Goal: Use online tool/utility

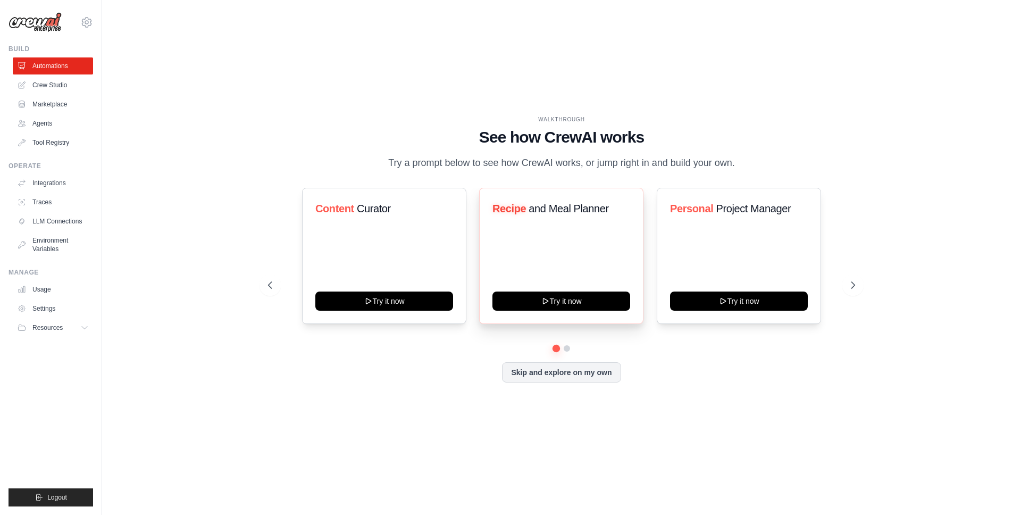
click at [544, 241] on div "Recipe and Meal Planner Try it now" at bounding box center [561, 256] width 164 height 136
click at [853, 290] on icon at bounding box center [854, 285] width 11 height 11
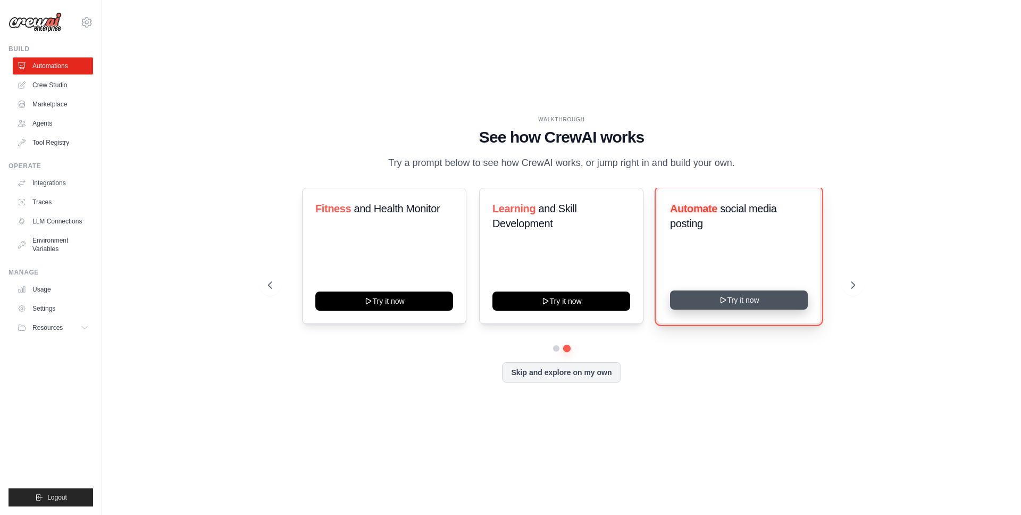
click at [752, 310] on button "Try it now" at bounding box center [739, 299] width 138 height 19
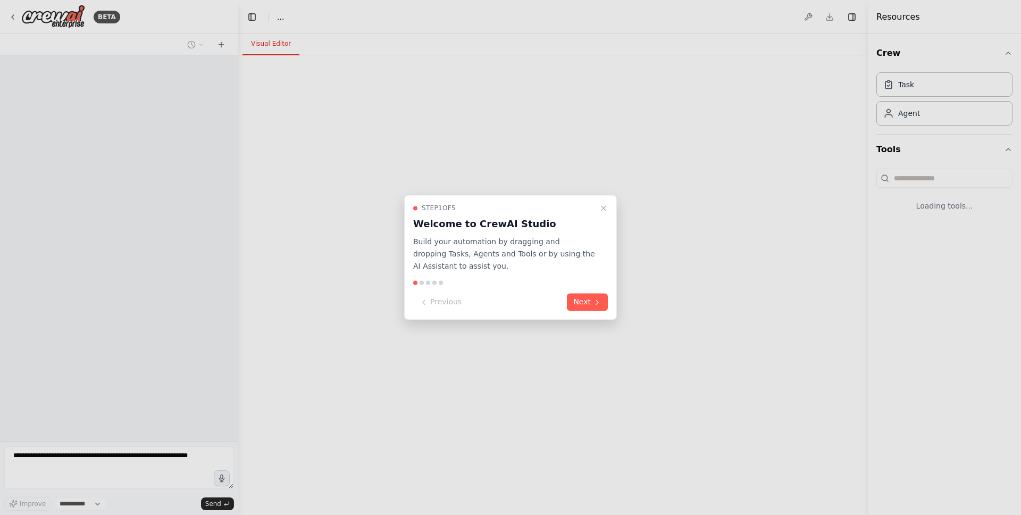
select select "****"
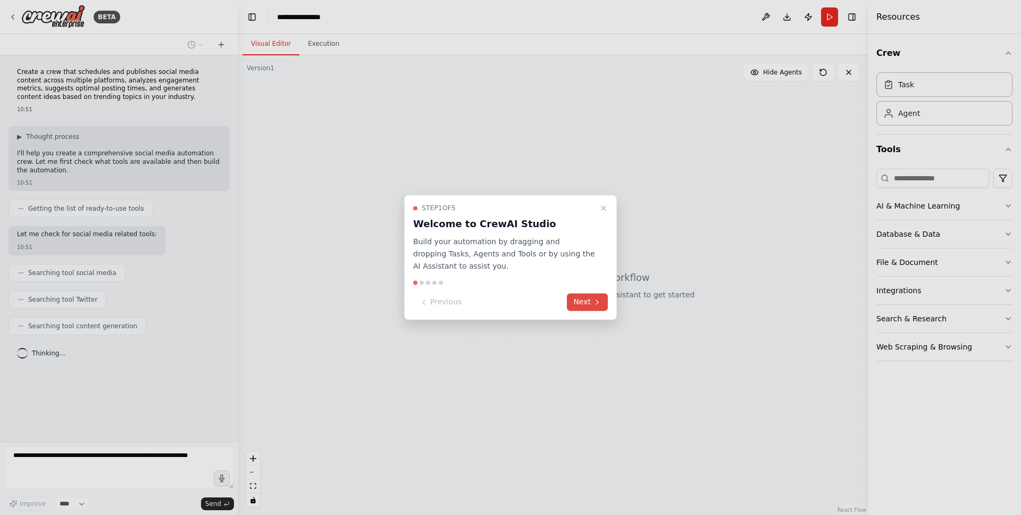
click at [594, 302] on icon at bounding box center [597, 302] width 9 height 9
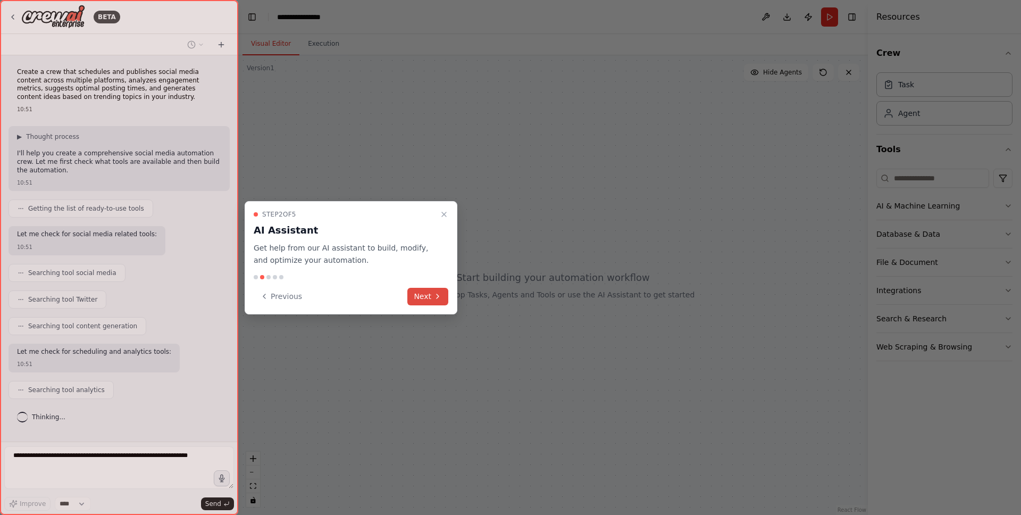
click at [434, 297] on icon at bounding box center [438, 296] width 9 height 9
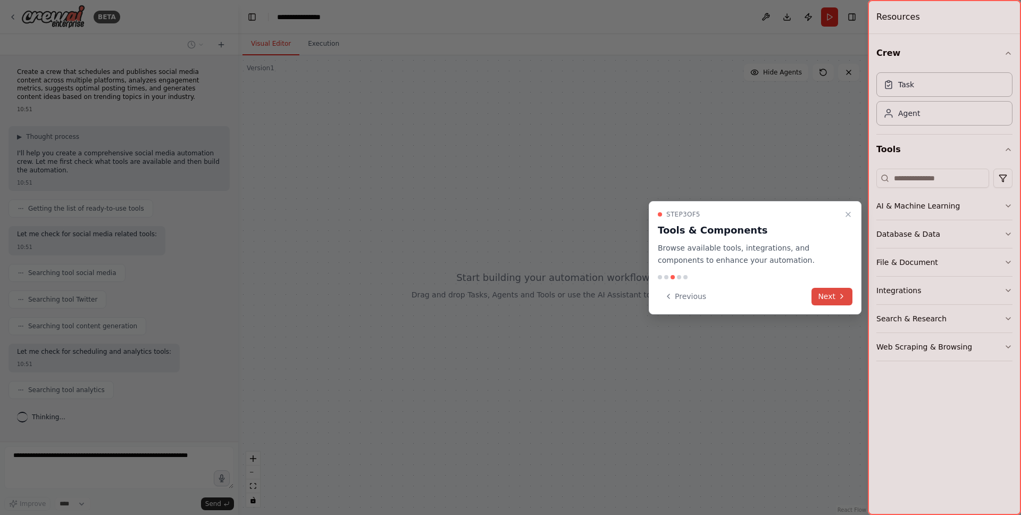
click at [838, 299] on icon at bounding box center [842, 296] width 9 height 9
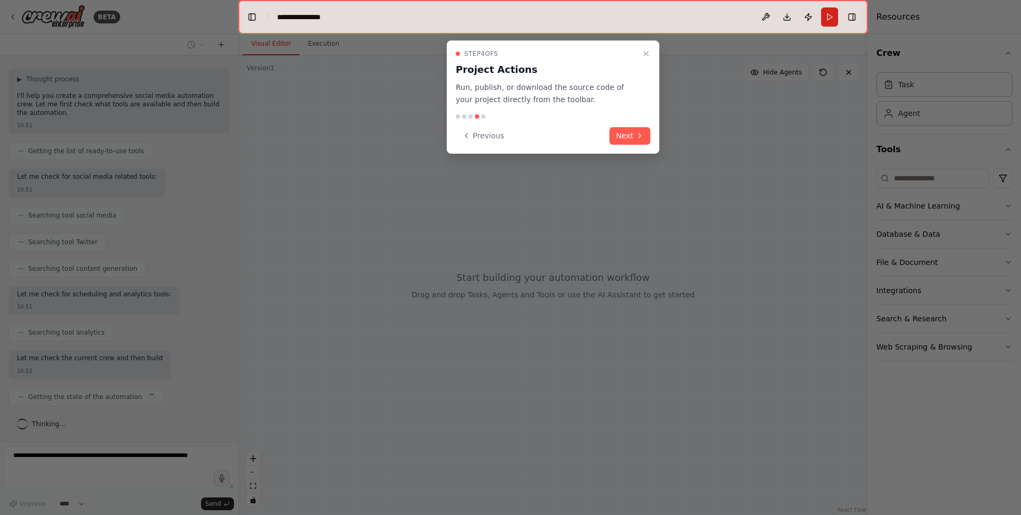
scroll to position [66, 0]
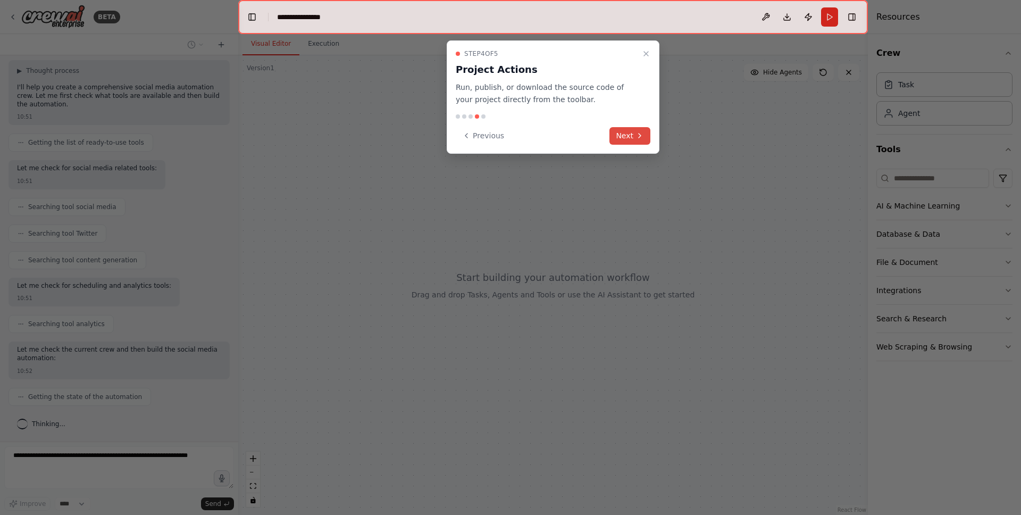
click at [645, 136] on button "Next" at bounding box center [630, 136] width 41 height 18
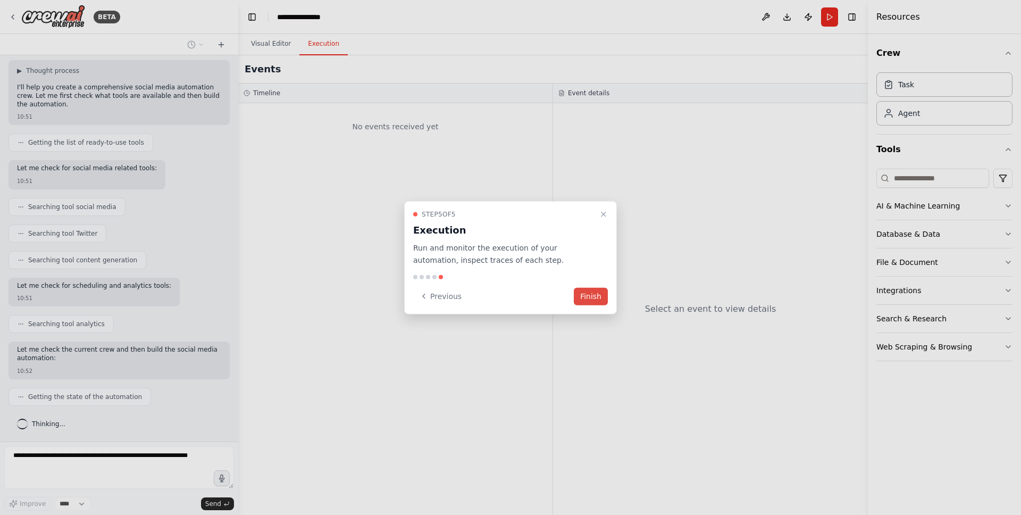
click at [589, 301] on button "Finish" at bounding box center [591, 296] width 34 height 18
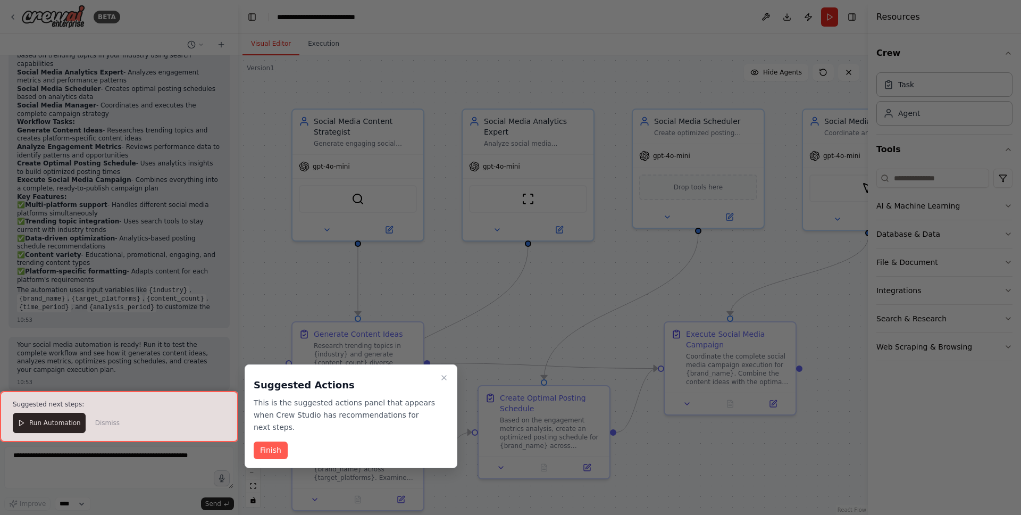
scroll to position [905, 0]
